Goal: Task Accomplishment & Management: Use online tool/utility

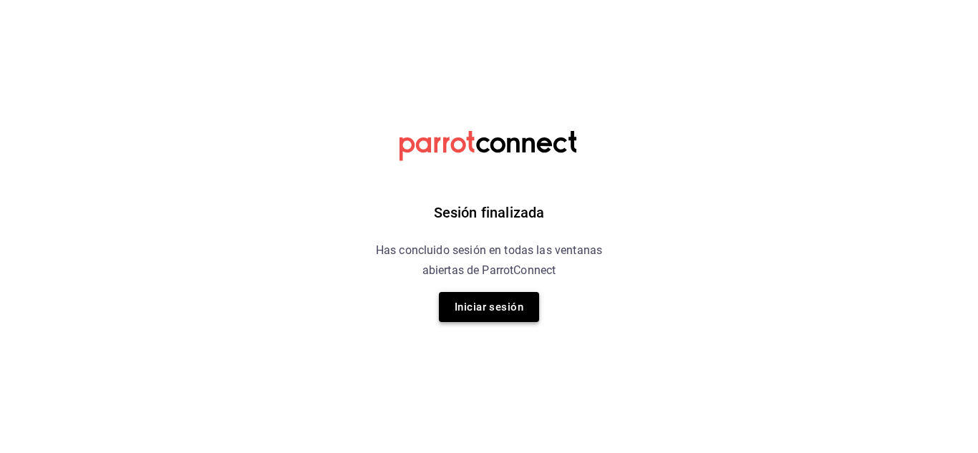
click at [491, 317] on button "Iniciar sesión" at bounding box center [489, 307] width 100 height 30
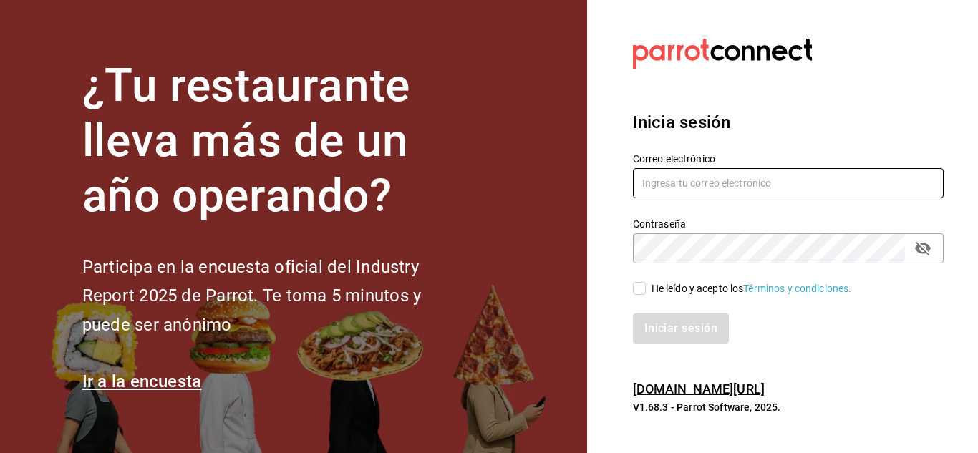
type input "[EMAIL_ADDRESS][DOMAIN_NAME]"
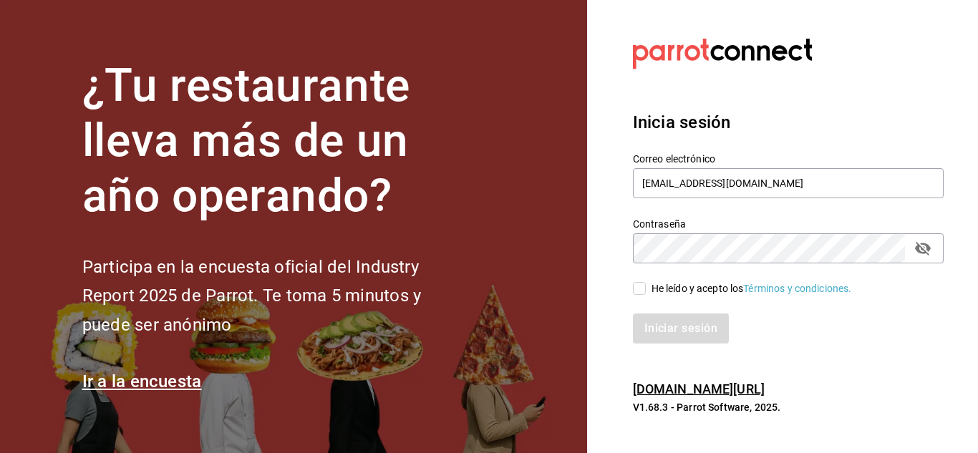
click at [643, 287] on input "He leído y acepto los Términos y condiciones." at bounding box center [639, 288] width 13 height 13
checkbox input "true"
click at [664, 326] on button "Iniciar sesión" at bounding box center [681, 329] width 97 height 30
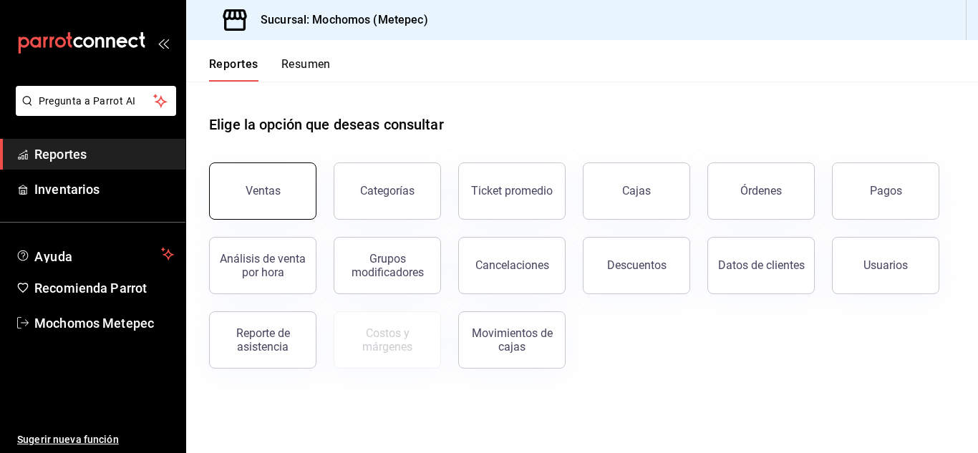
click at [283, 176] on button "Ventas" at bounding box center [262, 191] width 107 height 57
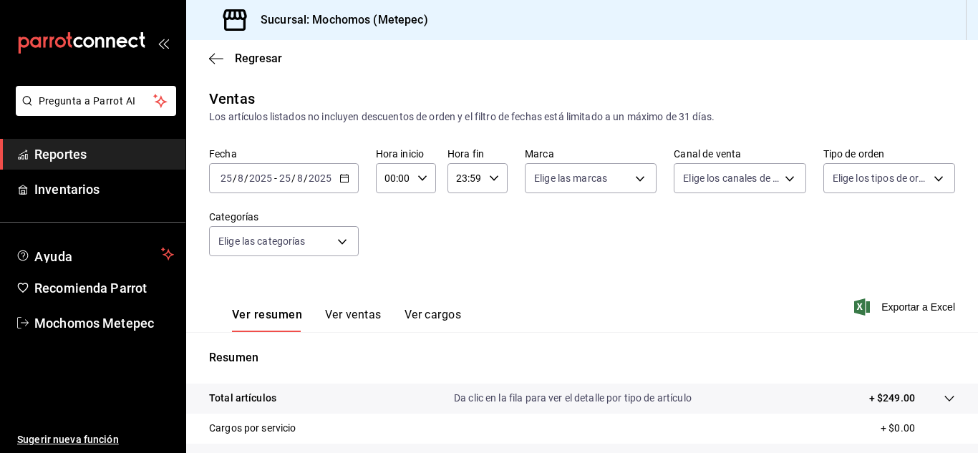
click at [340, 182] on \(Stroke\) "button" at bounding box center [344, 179] width 9 height 8
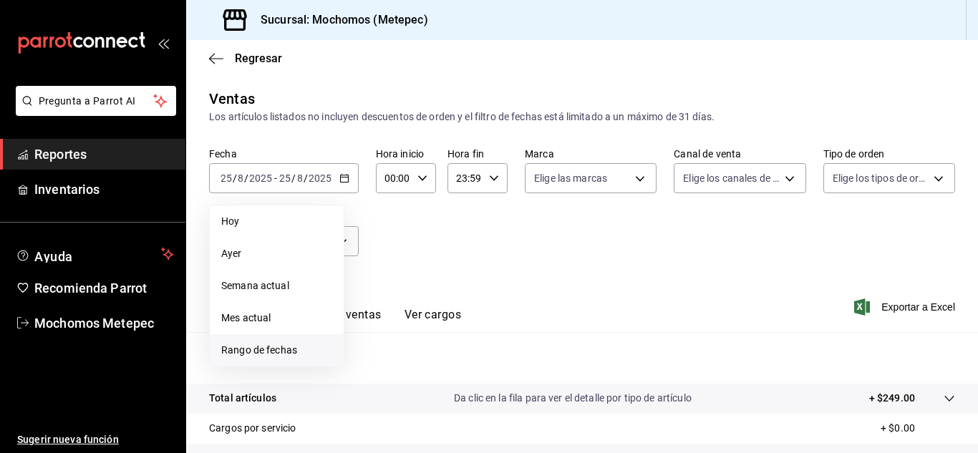
click at [251, 352] on span "Rango de fechas" at bounding box center [276, 350] width 111 height 15
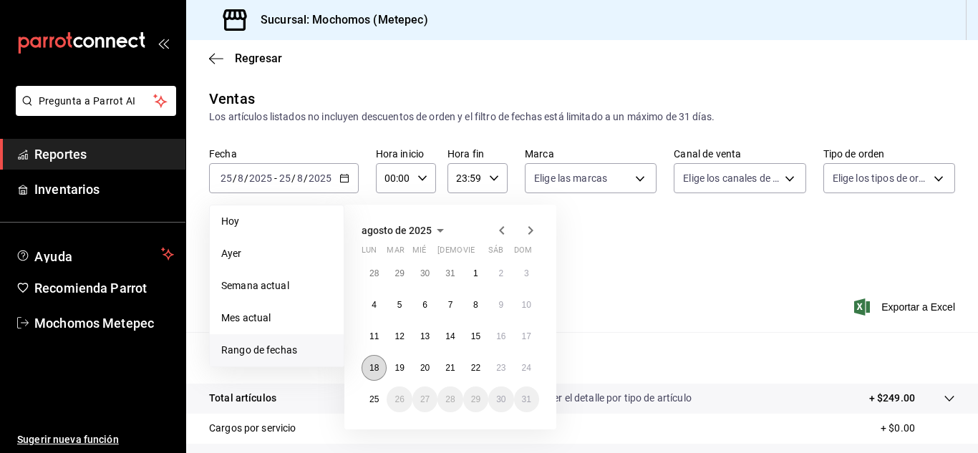
click at [372, 372] on abbr "18" at bounding box center [373, 368] width 9 height 10
click at [374, 396] on abbr "25" at bounding box center [373, 399] width 9 height 10
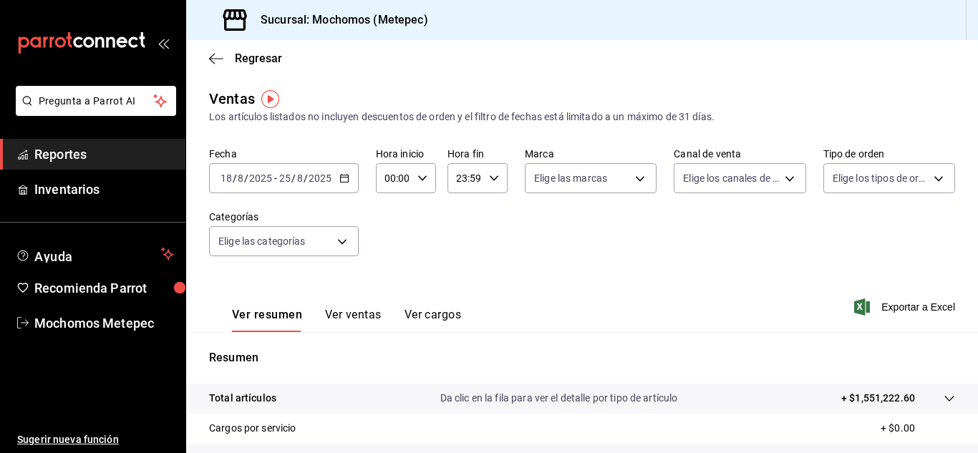
click at [417, 180] on icon "button" at bounding box center [422, 178] width 10 height 10
click at [388, 253] on button "05" at bounding box center [390, 262] width 24 height 29
type input "05:00"
click at [419, 217] on span "00" at bounding box center [419, 214] width 6 height 11
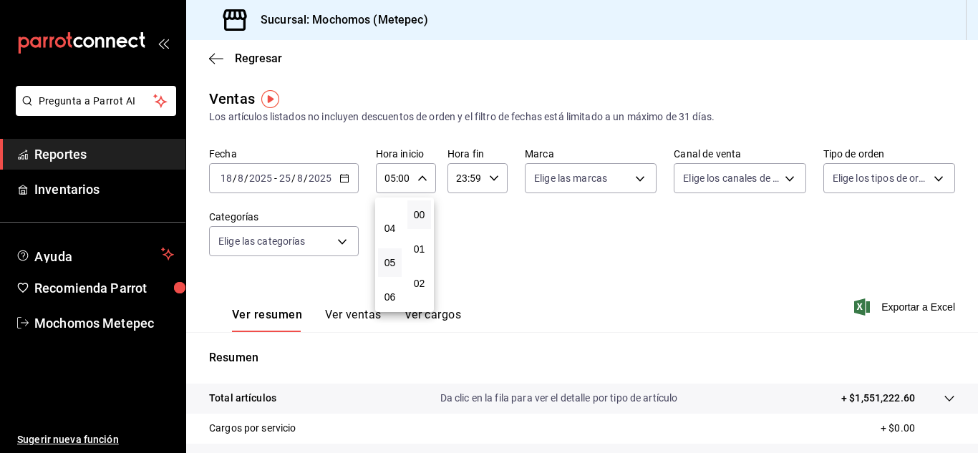
click at [493, 181] on div at bounding box center [489, 226] width 978 height 453
click at [493, 181] on icon "button" at bounding box center [494, 178] width 10 height 10
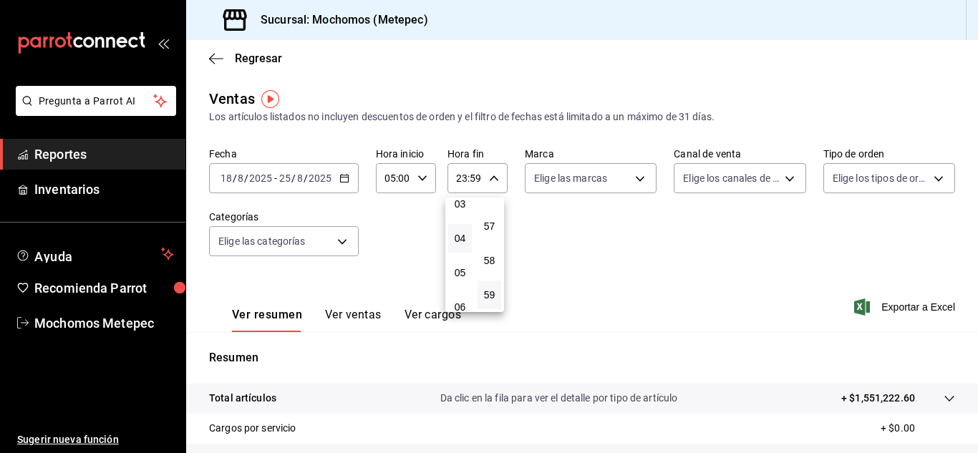
scroll to position [115, 0]
click at [460, 270] on span "05" at bounding box center [460, 271] width 6 height 11
click at [493, 224] on button "00" at bounding box center [490, 214] width 24 height 29
type input "05:00"
click at [631, 176] on div at bounding box center [489, 226] width 978 height 453
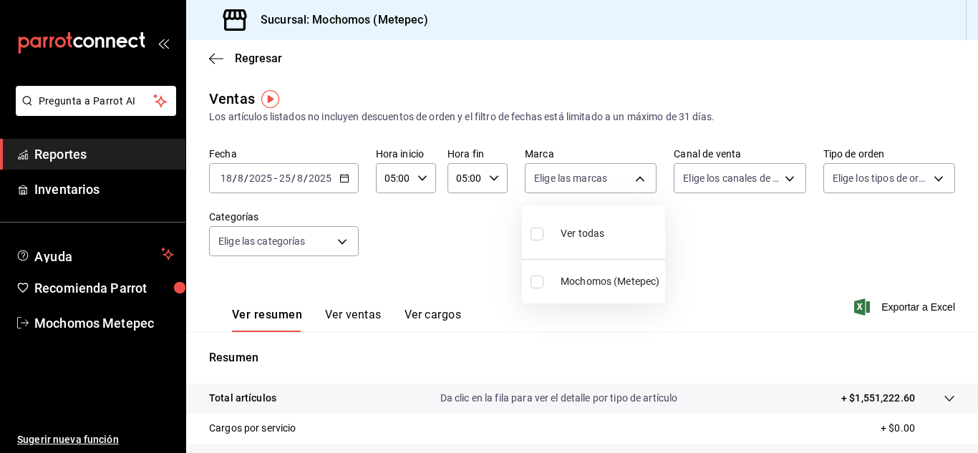
click at [631, 176] on body "Pregunta a Parrot AI Reportes Inventarios Ayuda Recomienda Parrot Mochomos Mete…" at bounding box center [489, 226] width 978 height 453
click at [543, 286] on input "checkbox" at bounding box center [537, 282] width 13 height 13
checkbox input "true"
type input "2365f74e-aa6b-4392-bdf2-72765591bddf"
checkbox input "true"
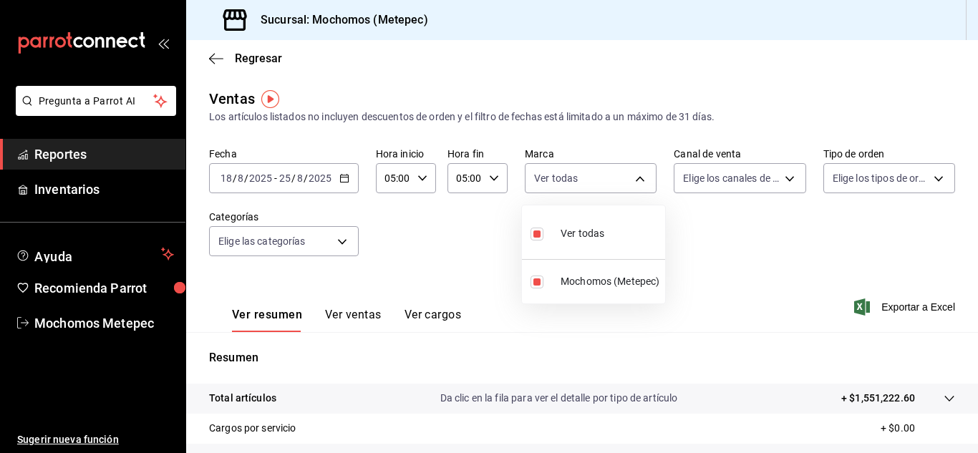
click at [779, 179] on div at bounding box center [489, 226] width 978 height 453
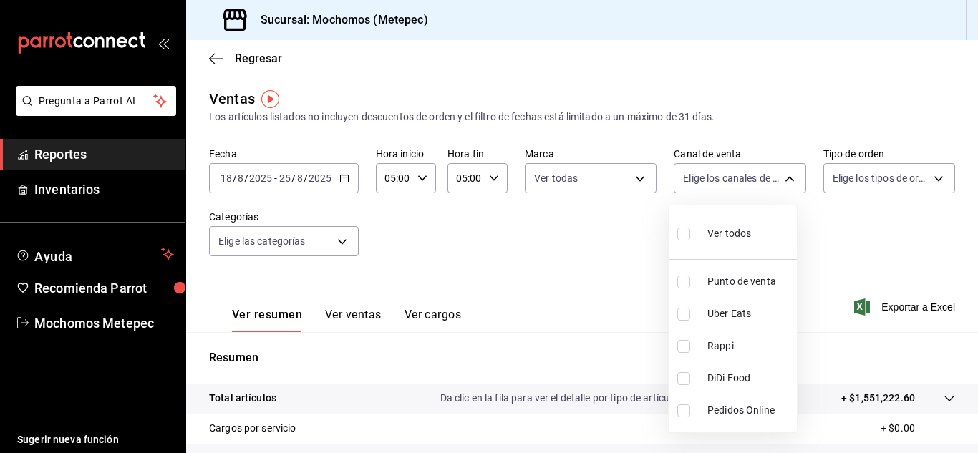
click at [779, 179] on body "Pregunta a Parrot AI Reportes Inventarios Ayuda Recomienda Parrot Mochomos Mete…" at bounding box center [489, 226] width 978 height 453
click at [682, 235] on input "checkbox" at bounding box center [683, 234] width 13 height 13
checkbox input "true"
type input "PARROT,UBER_EATS,RAPPI,DIDI_FOOD,ONLINE"
checkbox input "true"
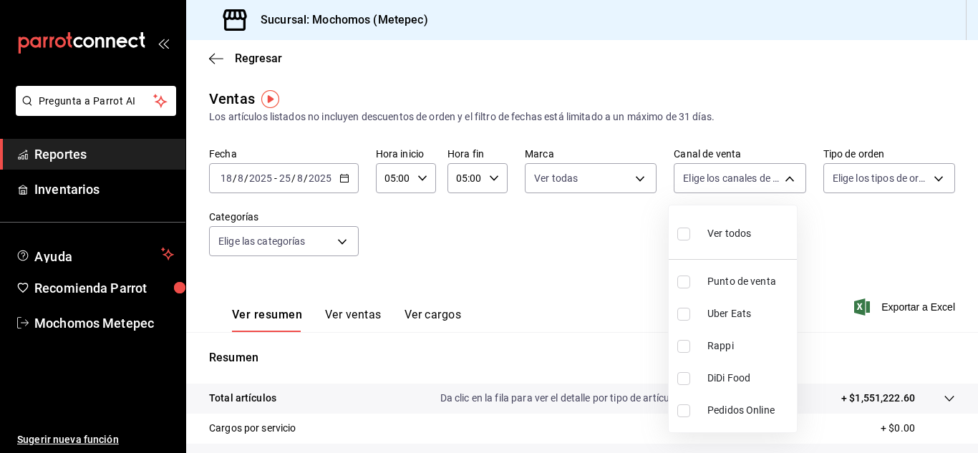
checkbox input "true"
click at [926, 185] on div at bounding box center [489, 226] width 978 height 453
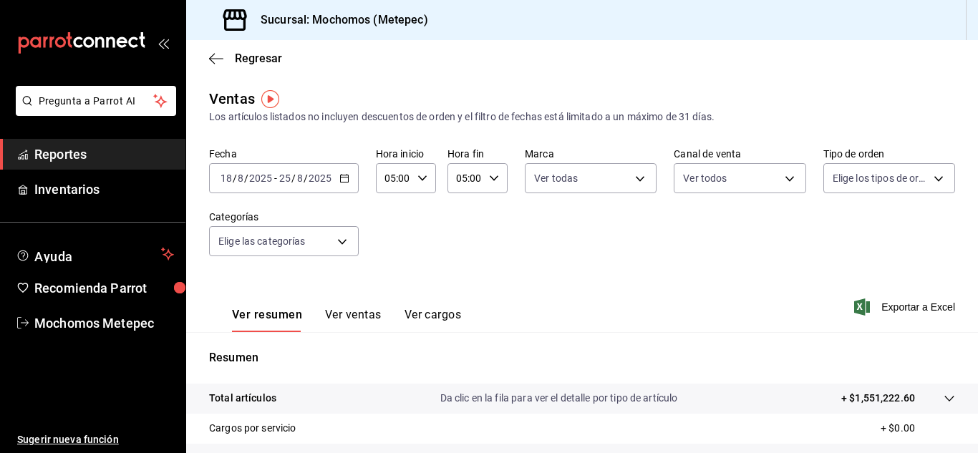
click at [926, 185] on body "Pregunta a Parrot AI Reportes Inventarios Ayuda Recomienda Parrot Mochomos Mete…" at bounding box center [489, 226] width 978 height 453
click at [832, 236] on input "checkbox" at bounding box center [830, 234] width 13 height 13
checkbox input "true"
type input "3a236ed8-2e24-47ca-8e59-ead494492482,da8509e8-5fca-4f62-958e-973104937870,EXTER…"
checkbox input "true"
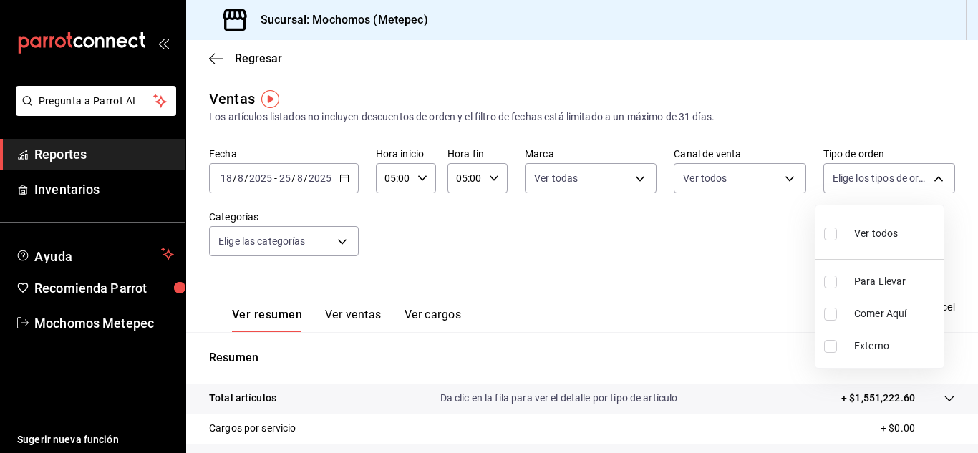
checkbox input "true"
click at [344, 241] on div at bounding box center [489, 226] width 978 height 453
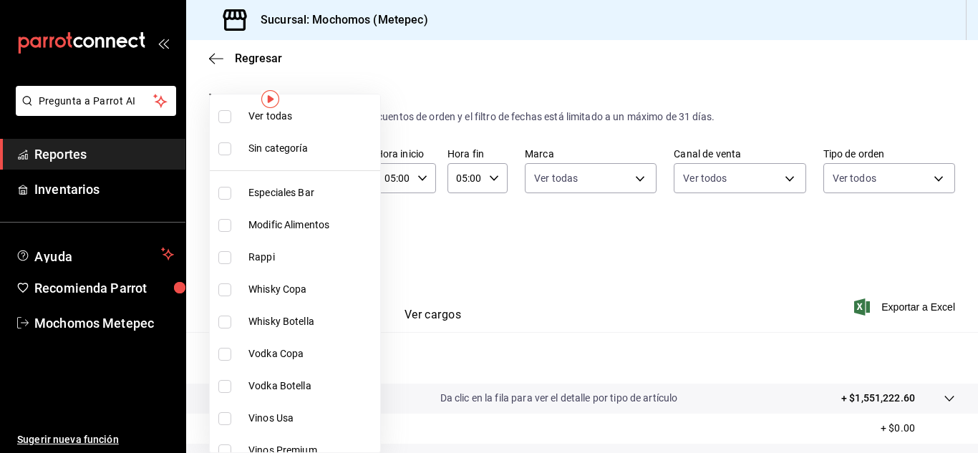
click at [344, 241] on body "Pregunta a Parrot AI Reportes Inventarios Ayuda Recomienda Parrot Mochomos Mete…" at bounding box center [489, 226] width 978 height 453
click at [232, 152] on label at bounding box center [227, 148] width 19 height 13
click at [231, 152] on input "checkbox" at bounding box center [224, 148] width 13 height 13
checkbox input "false"
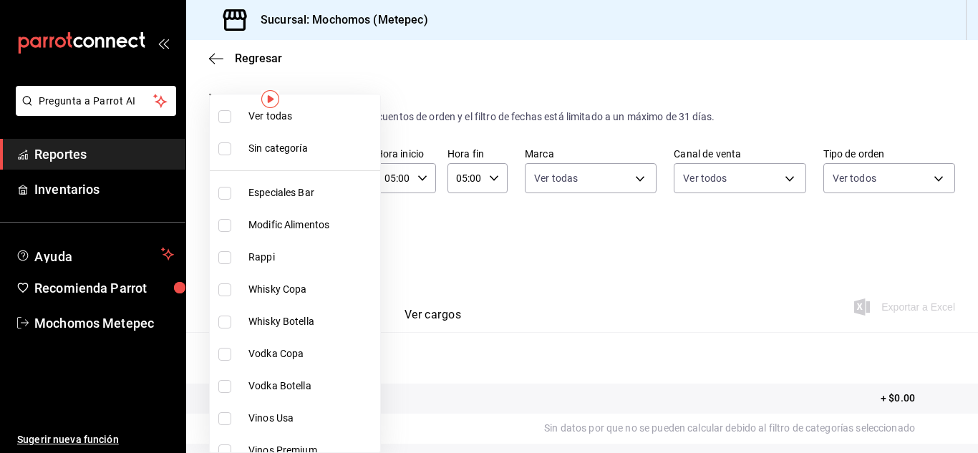
click at [225, 122] on input "checkbox" at bounding box center [224, 116] width 13 height 13
checkbox input "true"
type input "c9cbc288-c827-488d-81f5-370afefb1912,46081463-7037-4dd2-a9ab-e56ff6a8fa7c,bf958…"
checkbox input "true"
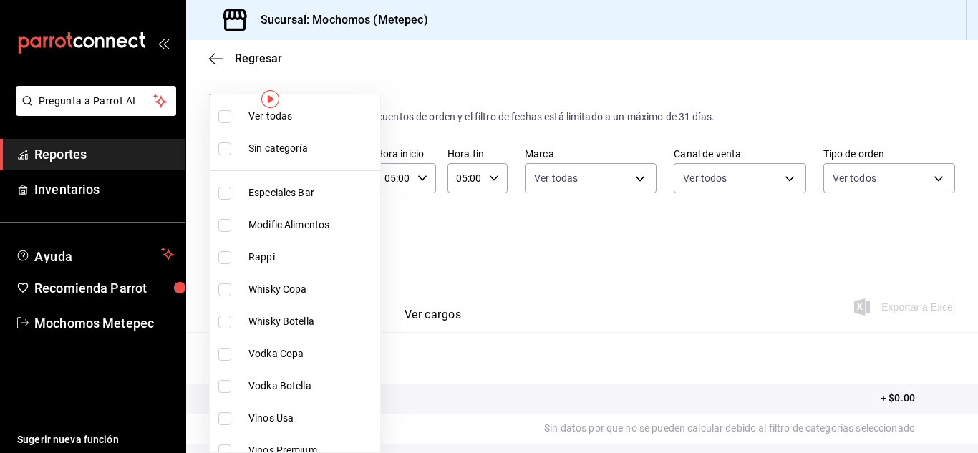
checkbox input "true"
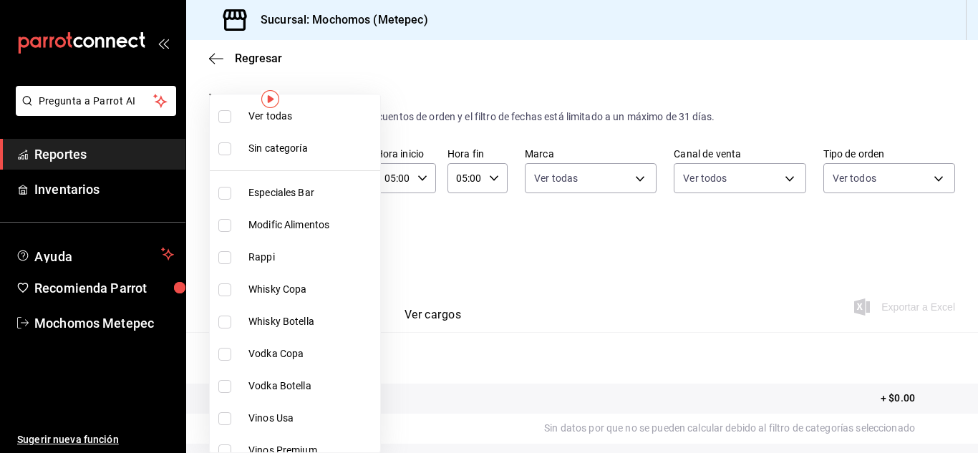
checkbox input "true"
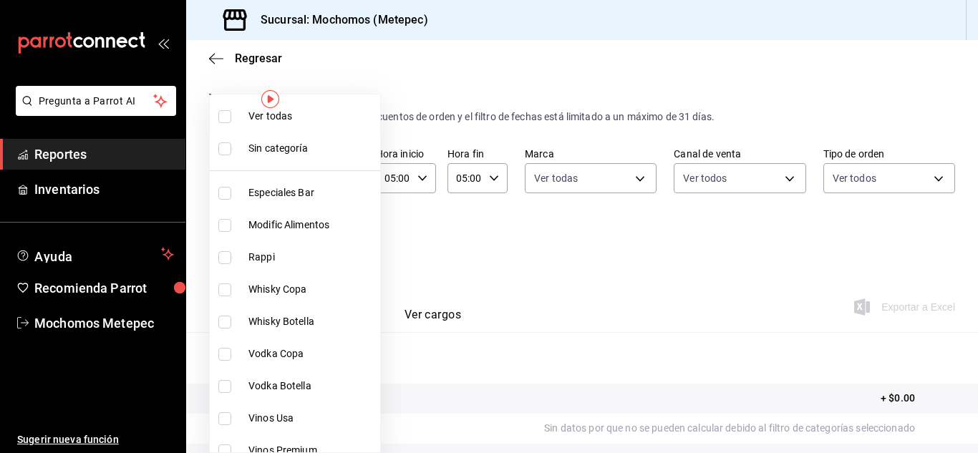
checkbox input "true"
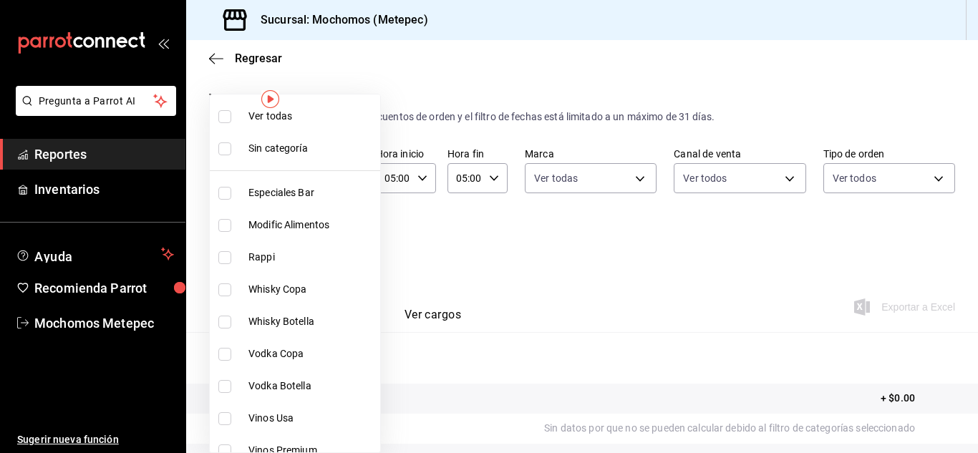
checkbox input "true"
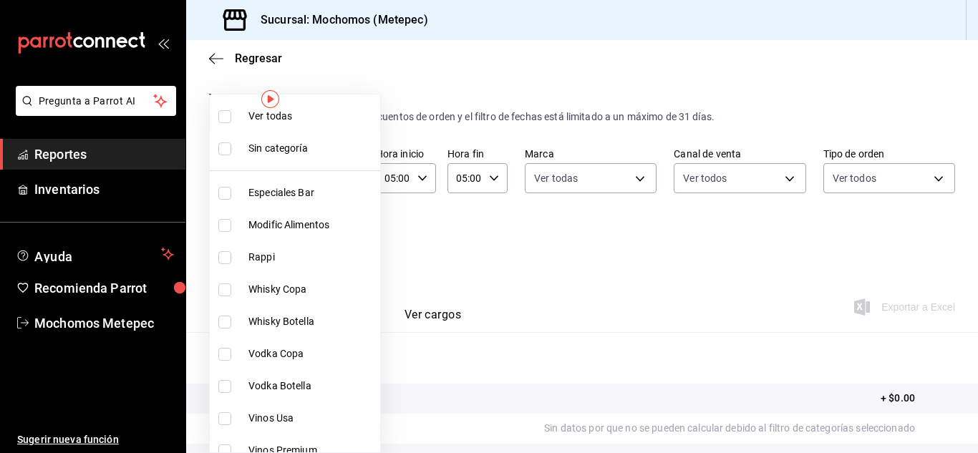
checkbox input "true"
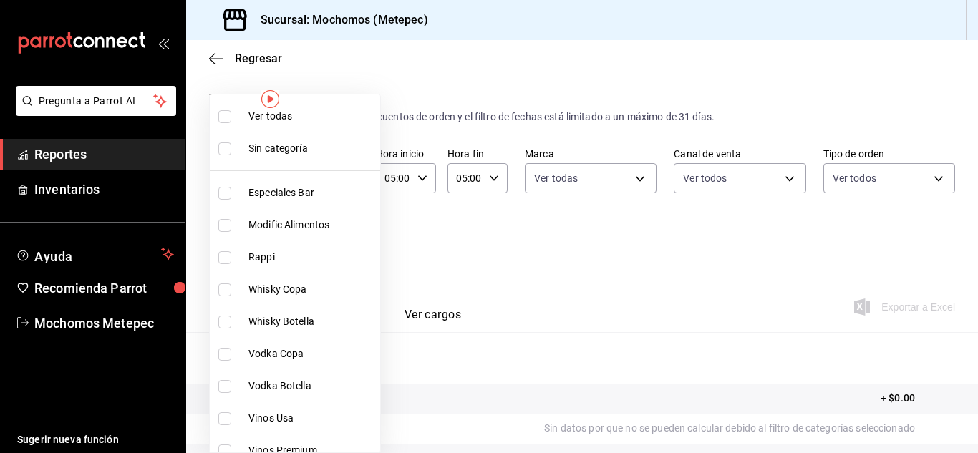
checkbox input "true"
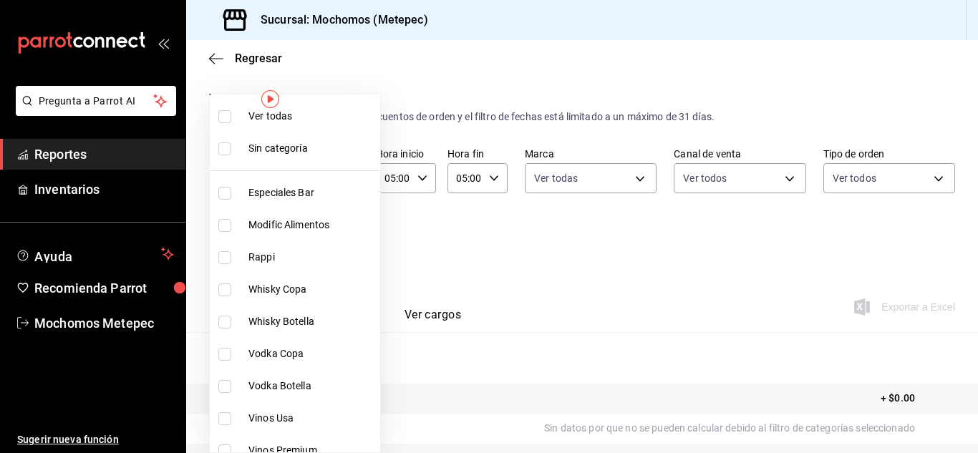
checkbox input "true"
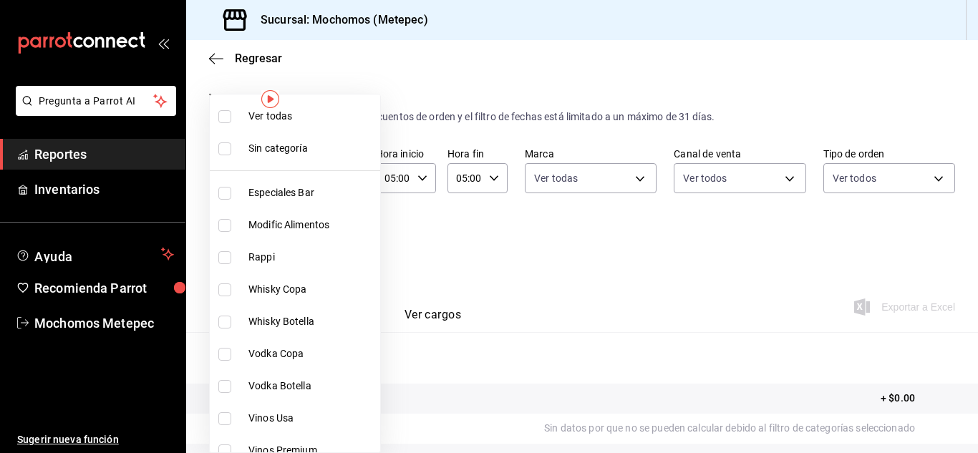
checkbox input "true"
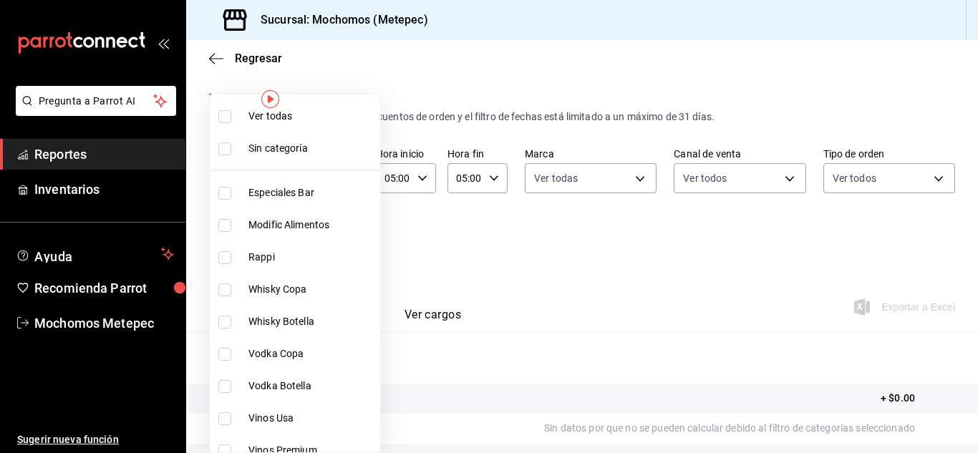
checkbox input "true"
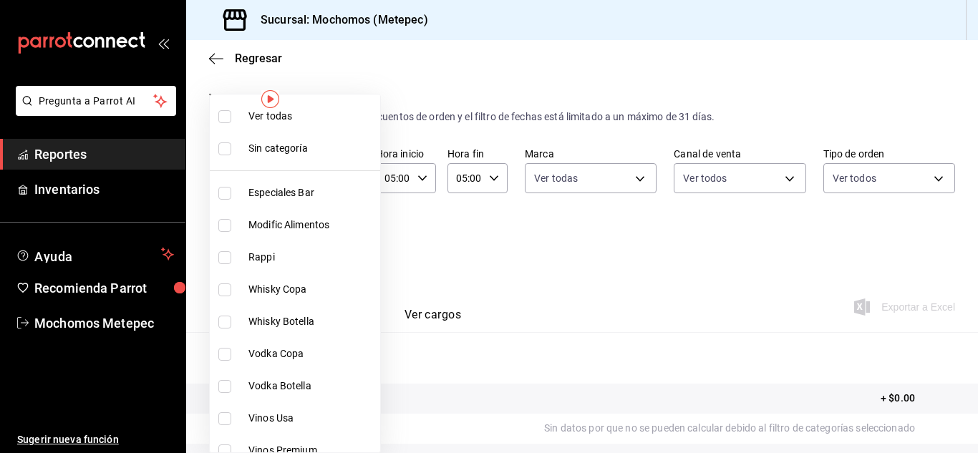
checkbox input "true"
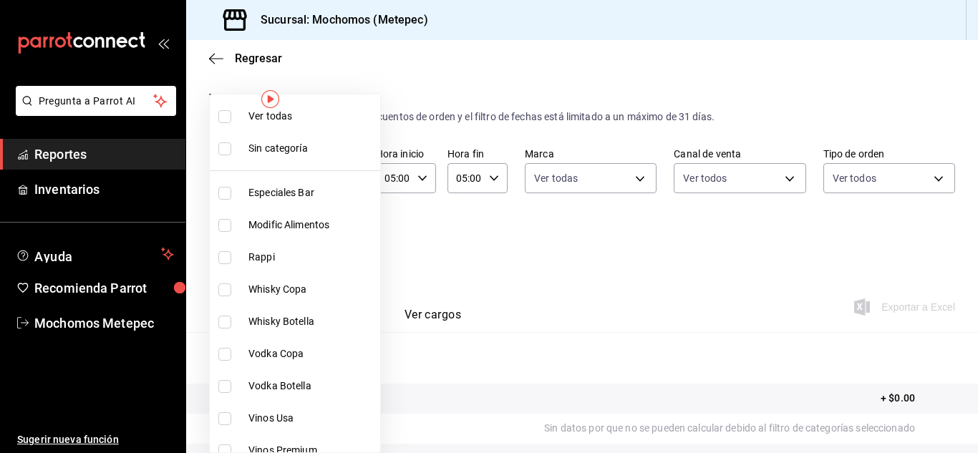
checkbox input "true"
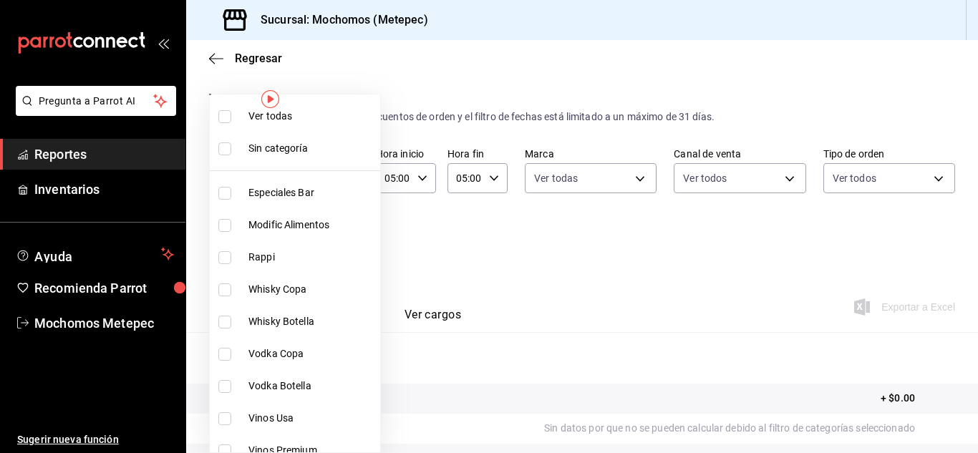
checkbox input "true"
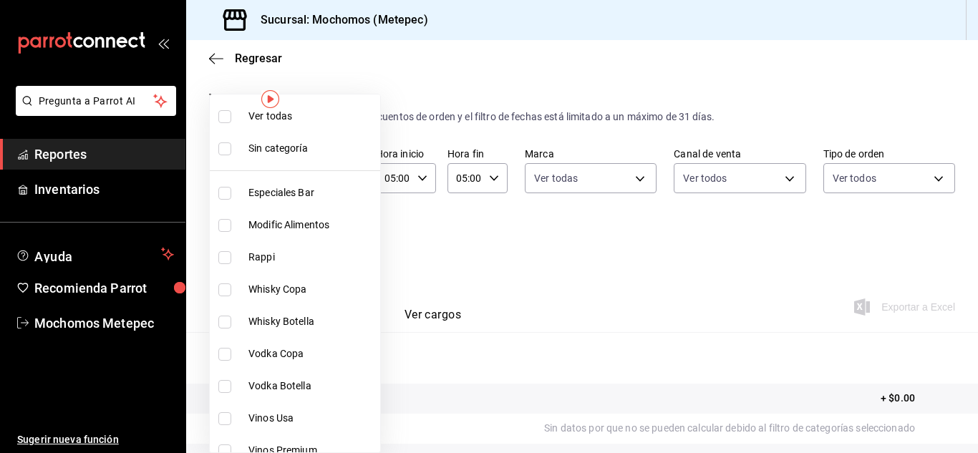
checkbox input "true"
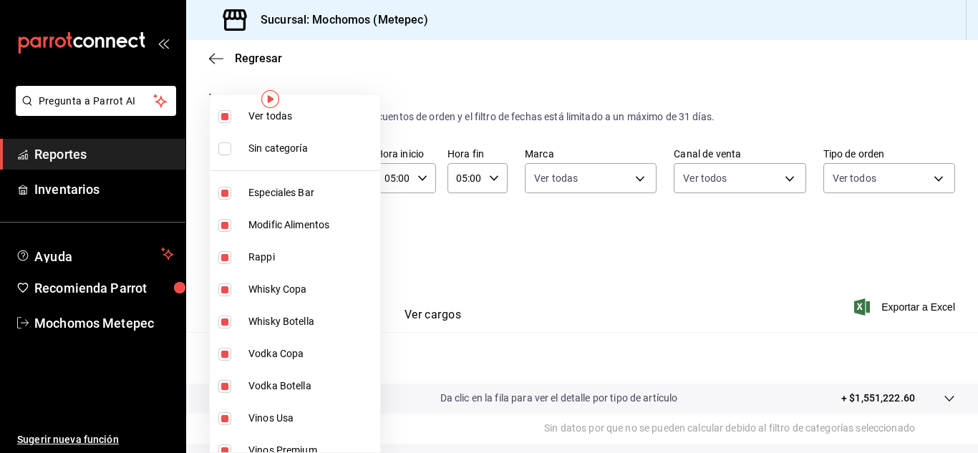
click at [225, 141] on li "Sin categoría" at bounding box center [295, 148] width 170 height 32
checkbox input "true"
click at [547, 258] on div at bounding box center [489, 226] width 978 height 453
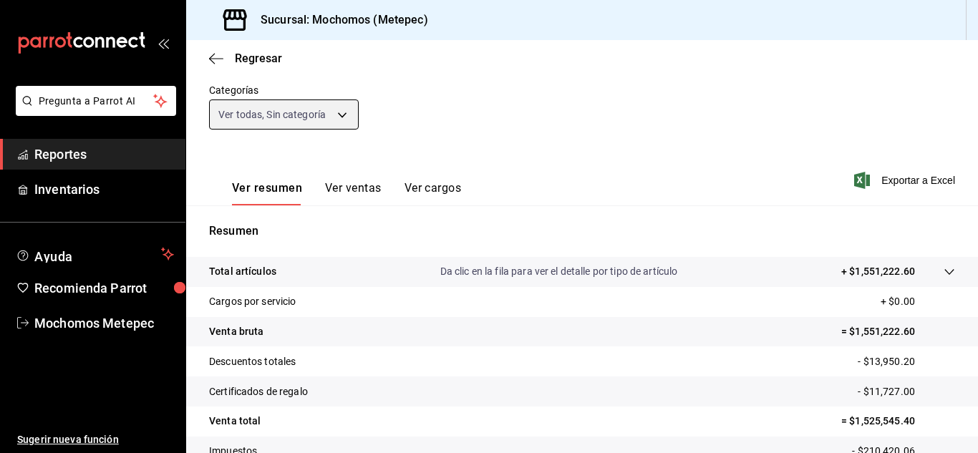
scroll to position [128, 0]
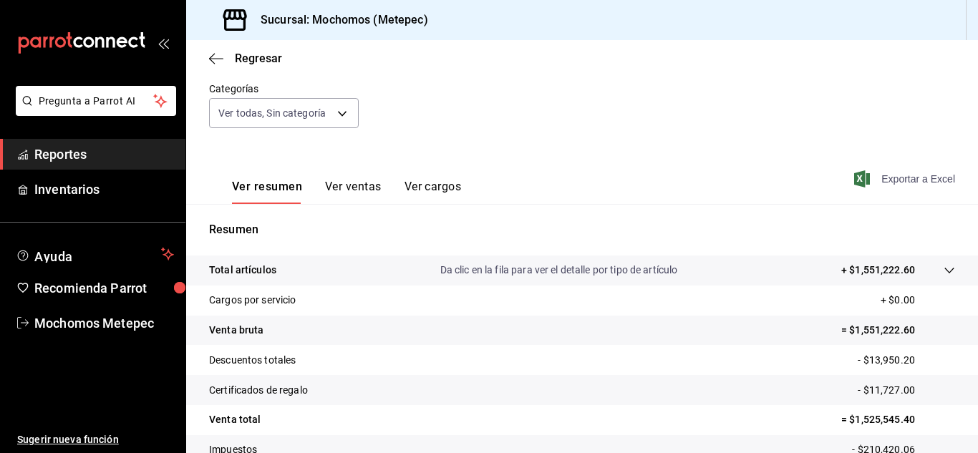
click at [872, 178] on span "Exportar a Excel" at bounding box center [906, 178] width 98 height 17
